Goal: Information Seeking & Learning: Learn about a topic

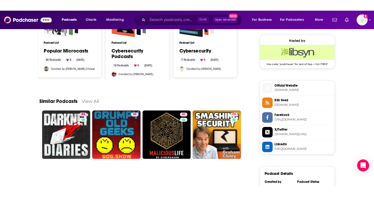
scroll to position [426, 0]
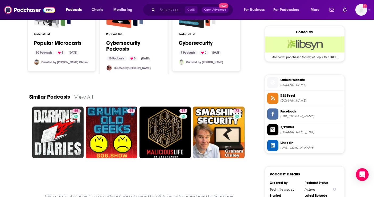
click at [161, 10] on input "Search podcasts, credits, & more..." at bounding box center [171, 10] width 28 height 9
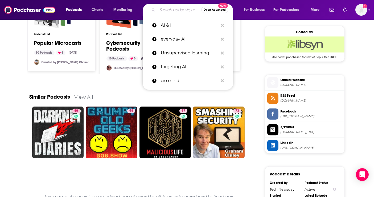
paste input "PassW0rd"
type input "PassW0rd"
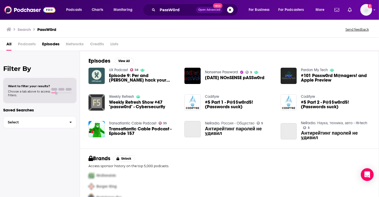
click at [187, 5] on div "PassW0rd Open Advanced New" at bounding box center [190, 10] width 95 height 12
click at [186, 9] on input "PassW0rd" at bounding box center [176, 10] width 38 height 9
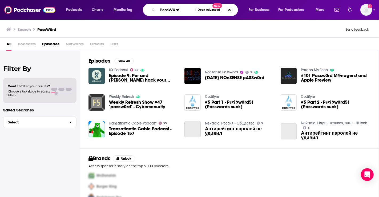
click at [187, 9] on input "PassW0rd" at bounding box center [176, 10] width 38 height 9
click at [28, 45] on span "Podcasts" at bounding box center [27, 45] width 18 height 11
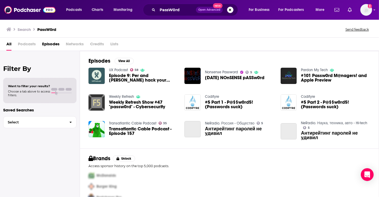
click at [26, 44] on span "Podcasts" at bounding box center [27, 45] width 18 height 11
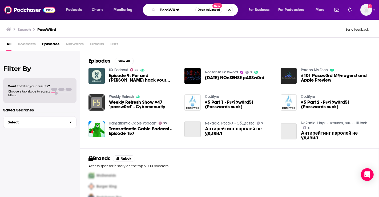
click at [179, 9] on input "PassW0rd" at bounding box center [176, 10] width 38 height 9
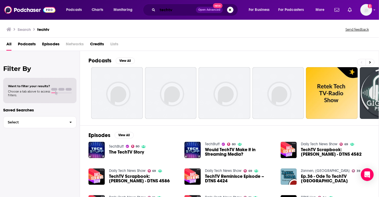
click at [179, 9] on input "techtv" at bounding box center [176, 10] width 38 height 9
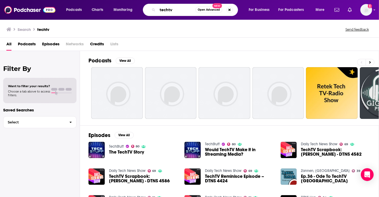
click at [179, 9] on input "techtv" at bounding box center [176, 10] width 38 height 9
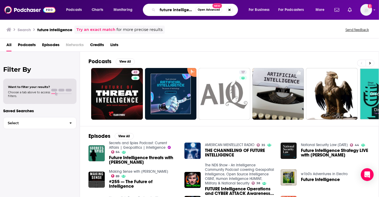
click at [175, 9] on input "future intelligence" at bounding box center [176, 10] width 38 height 9
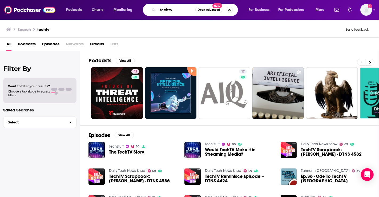
click at [175, 9] on input "techtv" at bounding box center [176, 10] width 38 height 9
click at [168, 8] on input "techtv" at bounding box center [176, 10] width 38 height 9
type input "tech tv"
